Goal: Task Accomplishment & Management: Use online tool/utility

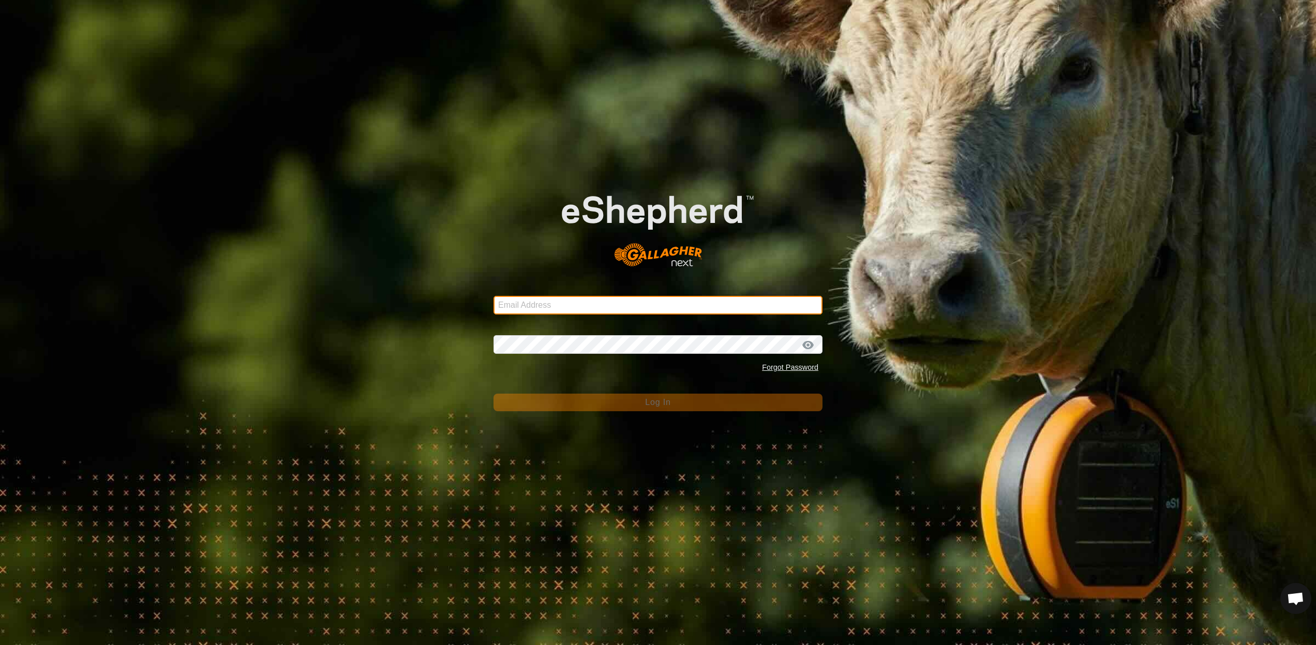
type input "[EMAIL_ADDRESS][DOMAIN_NAME]"
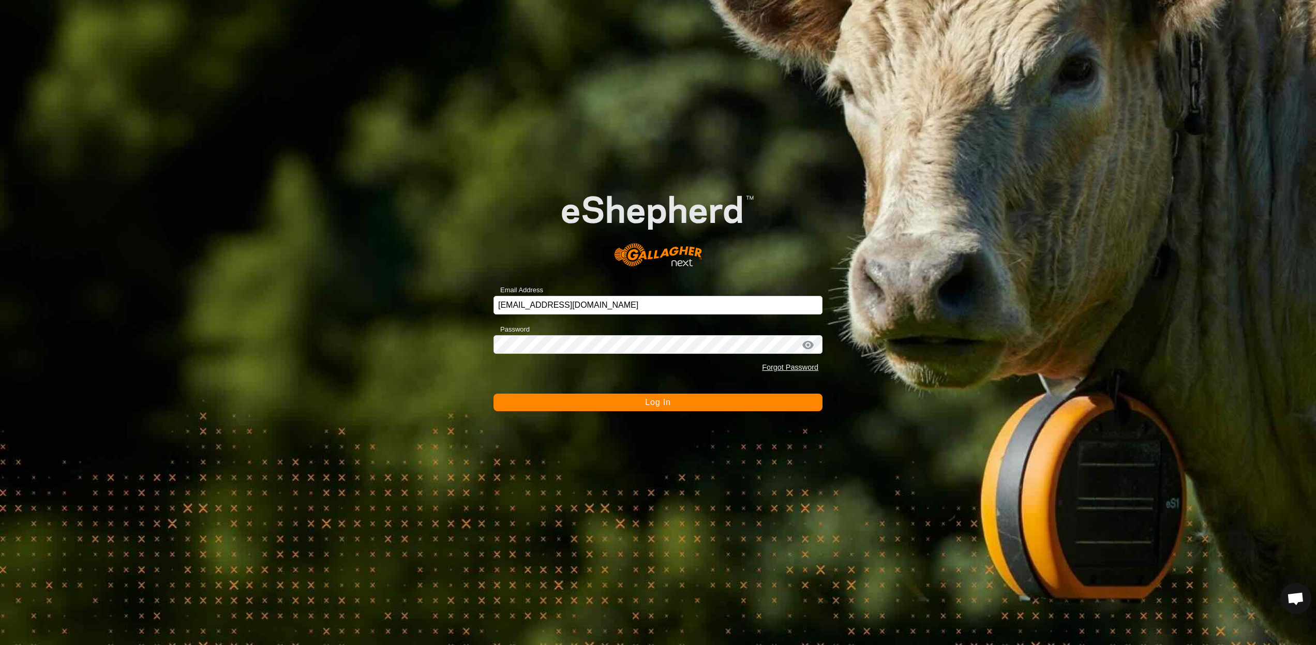
click at [610, 408] on button "Log In" at bounding box center [658, 403] width 329 height 18
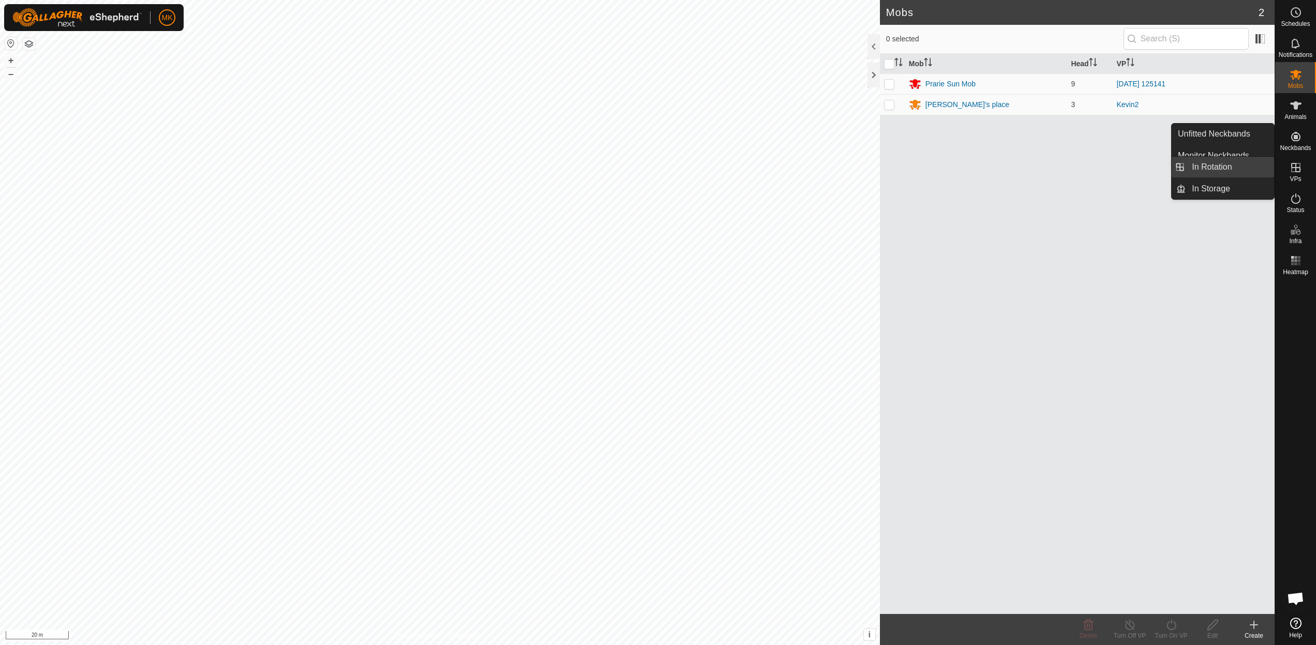
click at [1215, 170] on link "In Rotation" at bounding box center [1230, 167] width 88 height 21
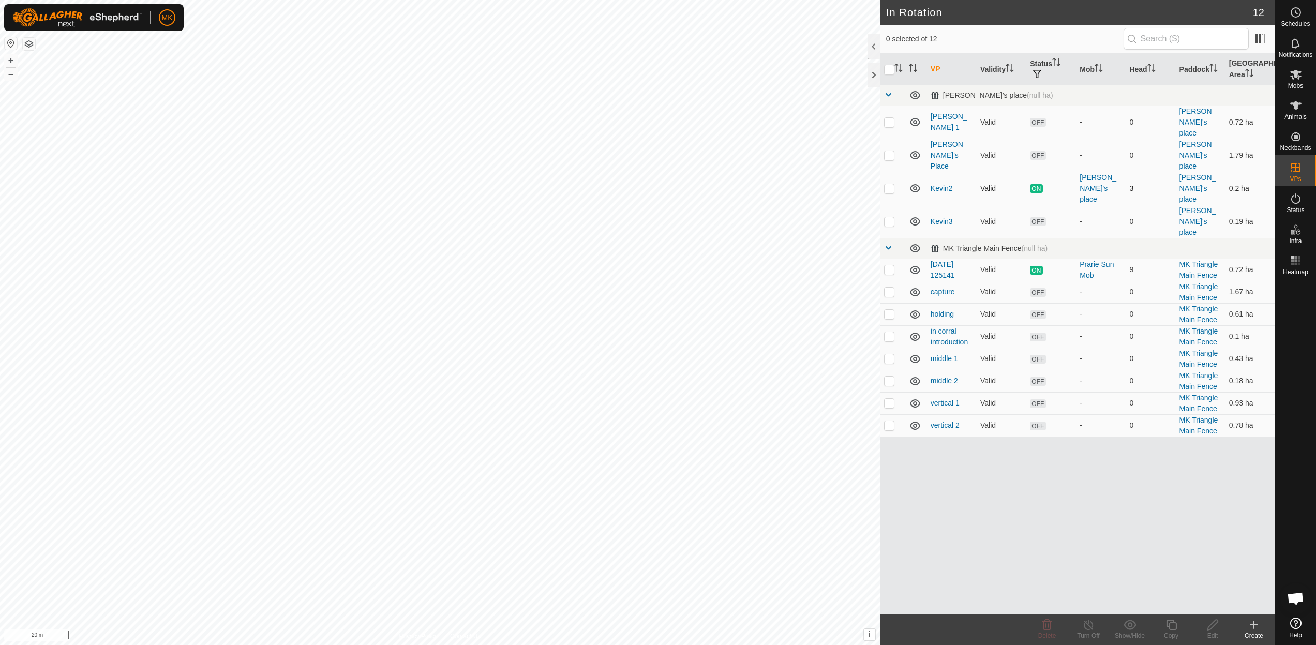
click at [892, 184] on p-checkbox at bounding box center [889, 188] width 10 height 8
checkbox input "false"
click at [891, 217] on p-checkbox at bounding box center [889, 221] width 10 height 8
checkbox input "true"
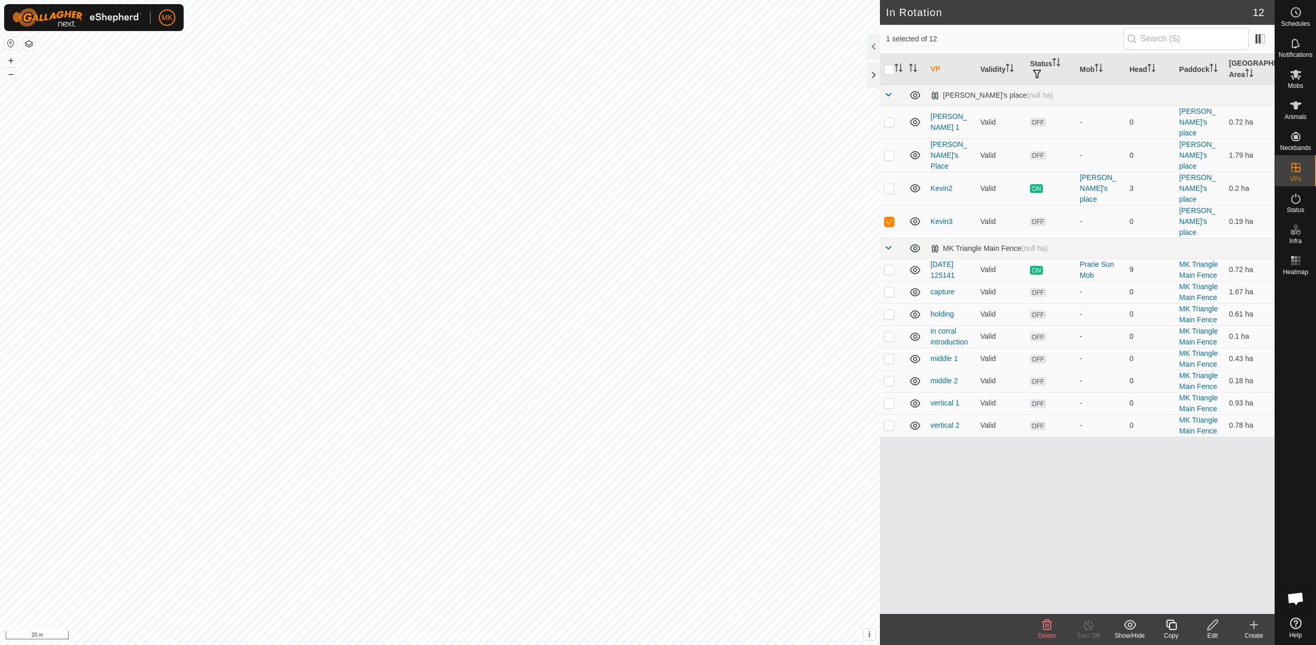
click at [1211, 627] on icon at bounding box center [1213, 625] width 13 height 12
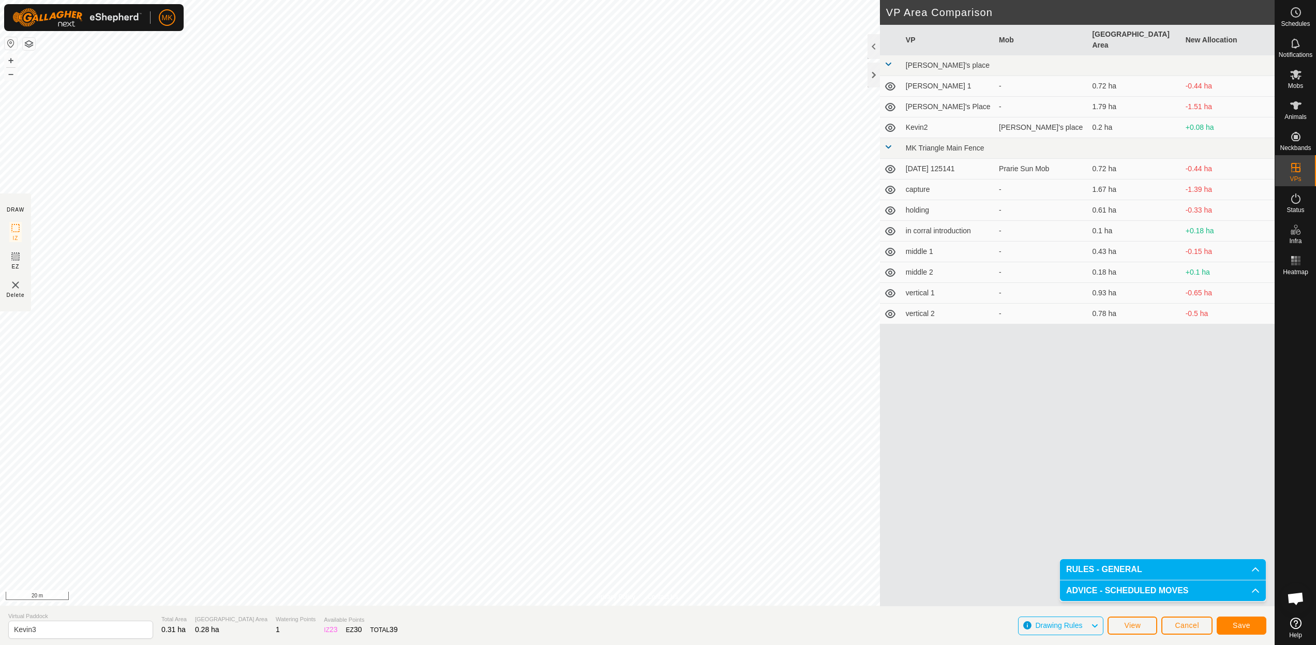
click at [1243, 628] on span "Save" at bounding box center [1242, 626] width 18 height 8
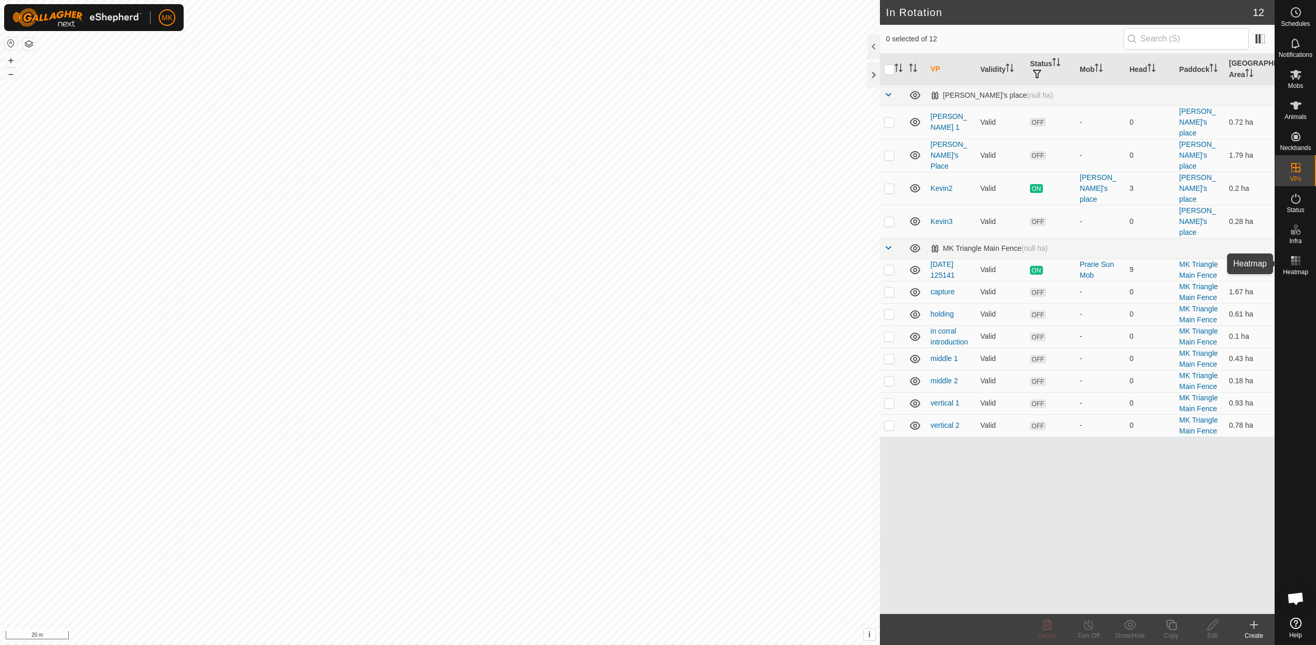
click at [1299, 268] on es-heatmap-svg-icon at bounding box center [1296, 261] width 19 height 17
